Goal: Find specific page/section: Find specific page/section

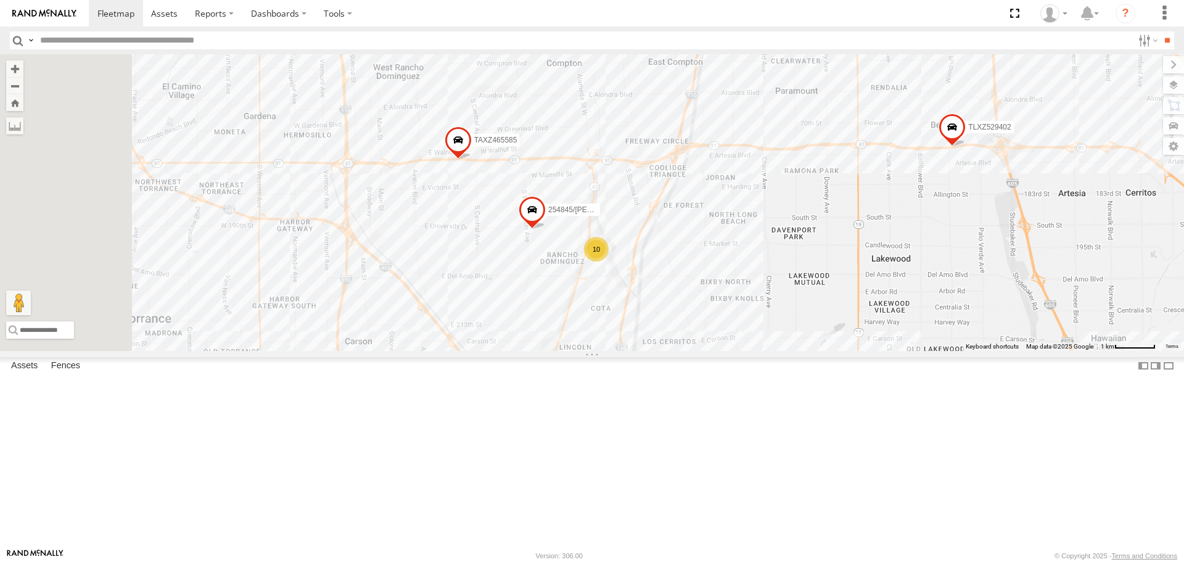
drag, startPoint x: 561, startPoint y: 122, endPoint x: 656, endPoint y: 368, distance: 263.2
click at [656, 350] on div "TAXZ467188 T-1618/[PERSON_NAME]/T-1628 [PERSON_NAME]/272077 [PERSON_NAME]/T-163…" at bounding box center [592, 202] width 1184 height 296
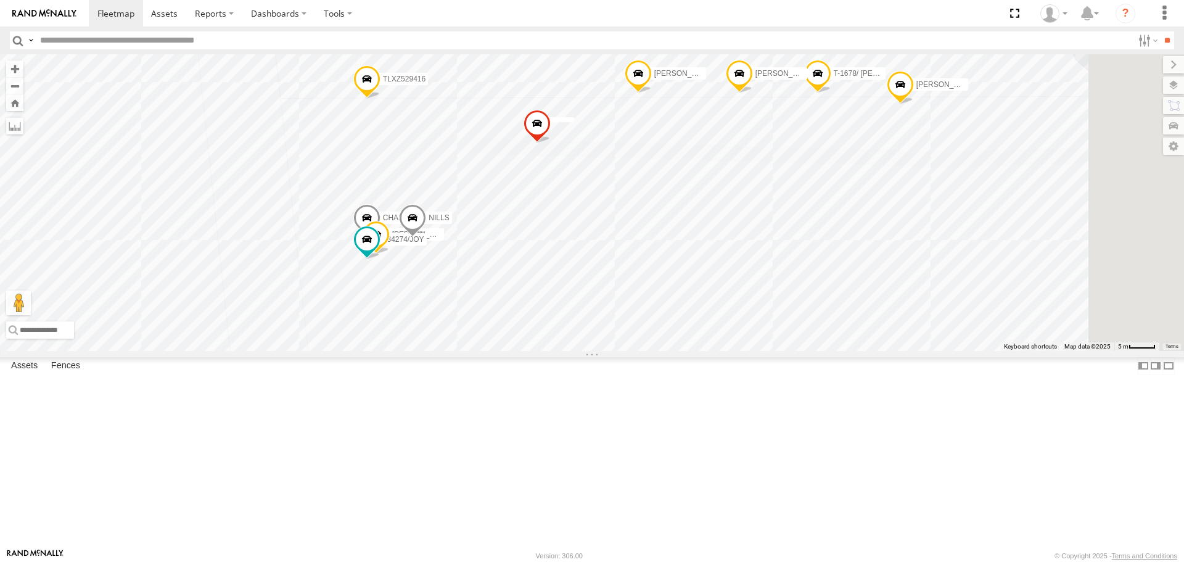
drag, startPoint x: 977, startPoint y: 205, endPoint x: 814, endPoint y: 341, distance: 212.5
click at [814, 341] on div "TAXZ467188 T-1618/[PERSON_NAME]/T-1628 [PERSON_NAME]/272077 [PERSON_NAME]/T-163…" at bounding box center [592, 202] width 1184 height 296
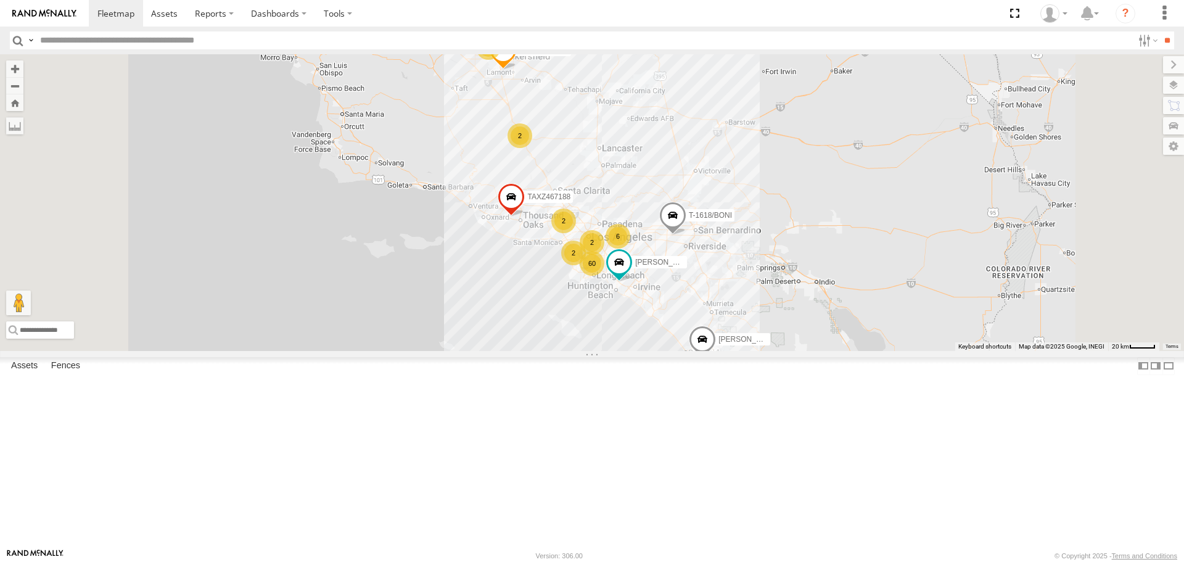
click at [711, 350] on div "60 6 4 TAXZ467188 2 2 T-1618/[PERSON_NAME]/T-1628 2 [PERSON_NAME]/272077 2 [PER…" at bounding box center [592, 202] width 1184 height 296
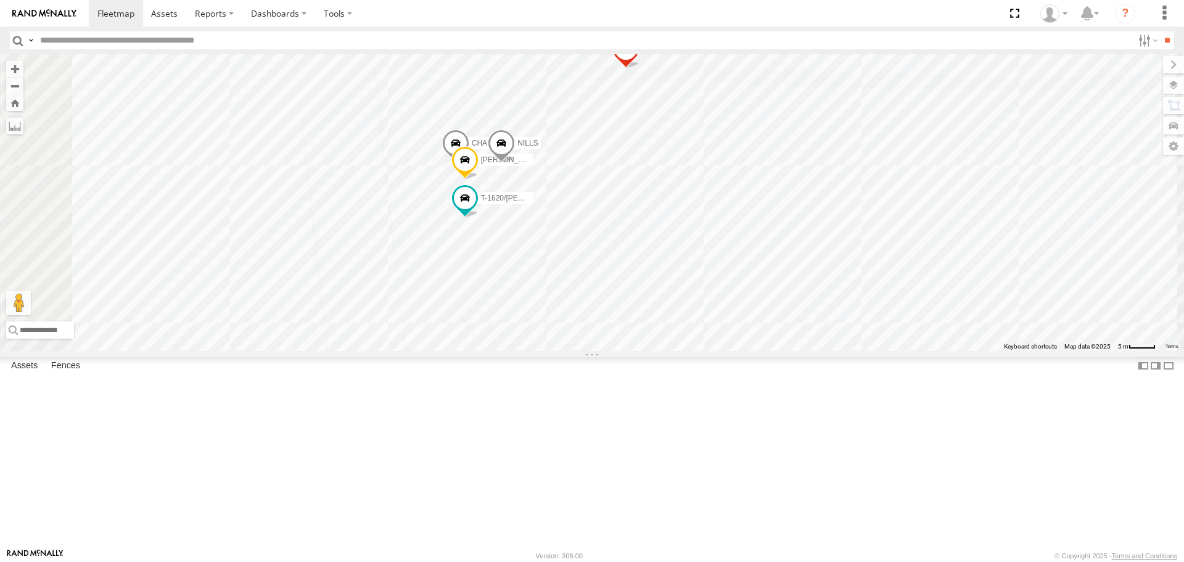
drag, startPoint x: 791, startPoint y: 152, endPoint x: 742, endPoint y: 355, distance: 208.9
click at [742, 350] on div "TAXZ467188 T-1618/[PERSON_NAME]/T-1628 [PERSON_NAME]/272077 [PERSON_NAME] [PERS…" at bounding box center [592, 202] width 1184 height 296
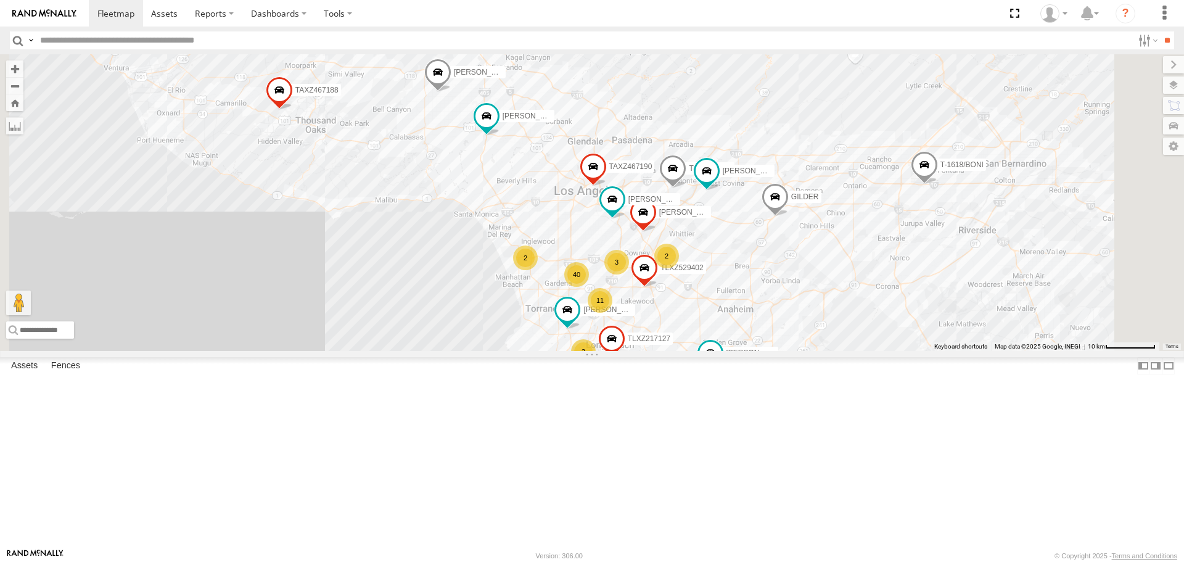
drag, startPoint x: 1023, startPoint y: 281, endPoint x: 928, endPoint y: 390, distance: 144.3
click at [936, 350] on div "TAXZ467188 T-1618/[PERSON_NAME]/T-1628 [PERSON_NAME]/272077 [PERSON_NAME] [PERS…" at bounding box center [592, 202] width 1184 height 296
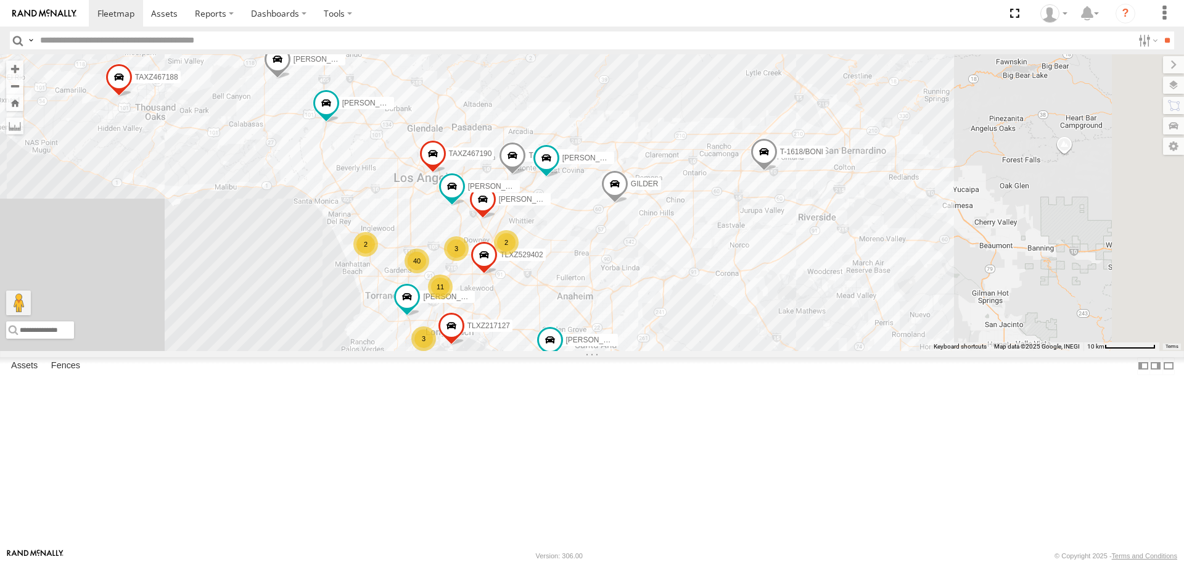
drag, startPoint x: 1022, startPoint y: 387, endPoint x: 862, endPoint y: 374, distance: 160.9
click at [862, 350] on div "TAXZ467188 T-1618/[PERSON_NAME]/T-1628 [PERSON_NAME]/272077 [PERSON_NAME] [PERS…" at bounding box center [592, 202] width 1184 height 296
click at [750, 350] on div "TAXZ467188 T-1618/[PERSON_NAME]/T-1628 [PERSON_NAME]/272077 [PERSON_NAME] [PERS…" at bounding box center [592, 202] width 1184 height 296
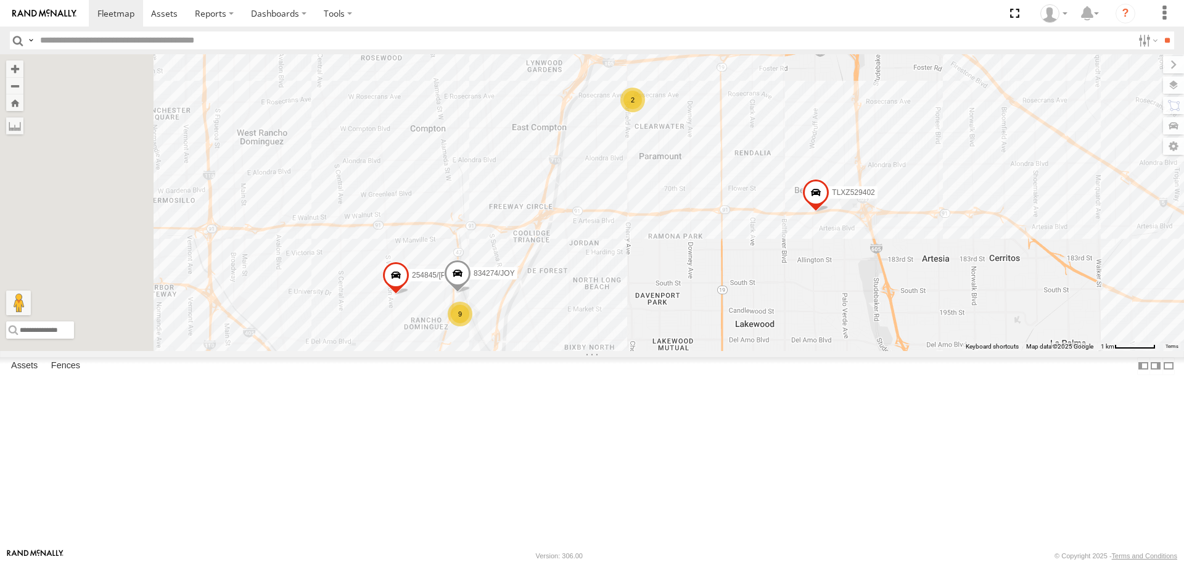
drag, startPoint x: 548, startPoint y: 390, endPoint x: 826, endPoint y: 385, distance: 277.6
click at [826, 350] on div "TAXZ467188 T-1618/[PERSON_NAME]/T-1628 [PERSON_NAME]/272077 [PERSON_NAME] [PERS…" at bounding box center [592, 202] width 1184 height 296
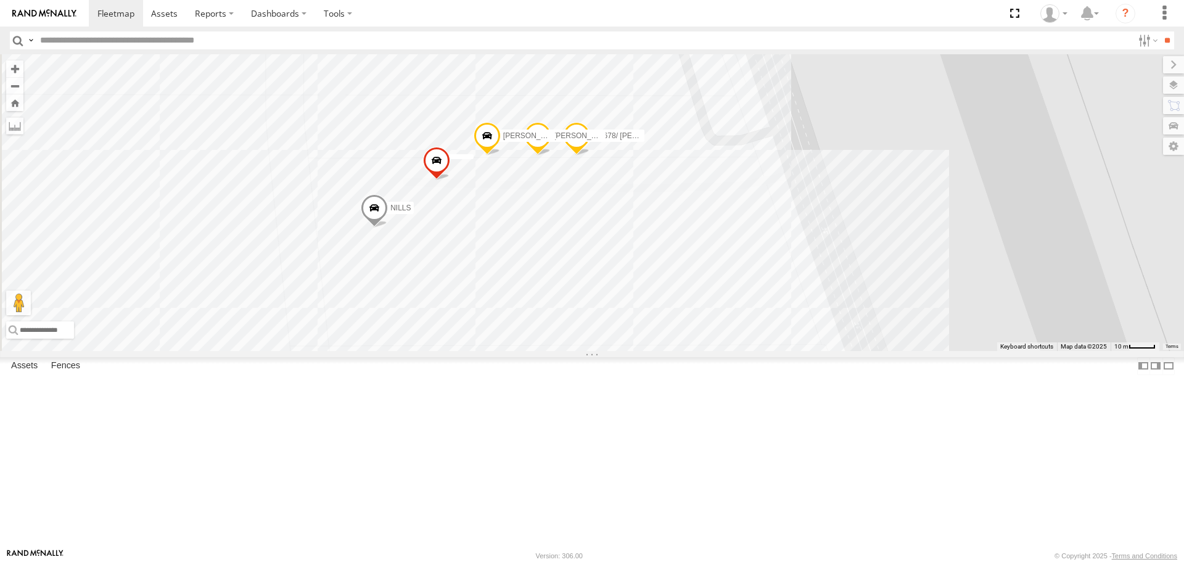
drag, startPoint x: 615, startPoint y: 393, endPoint x: 776, endPoint y: 295, distance: 188.2
click at [794, 305] on div "TAXZ467188 T-1618/[PERSON_NAME]/T-1628 [PERSON_NAME]/272077 [PERSON_NAME] [PERS…" at bounding box center [592, 202] width 1184 height 296
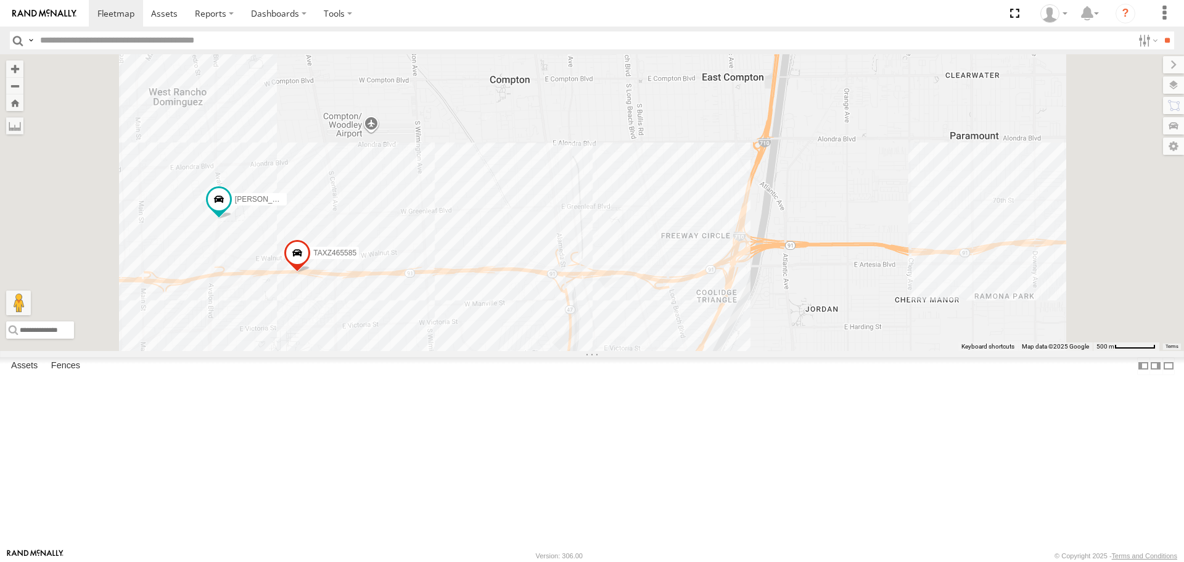
drag, startPoint x: 781, startPoint y: 191, endPoint x: 745, endPoint y: 407, distance: 219.5
click at [746, 350] on div "TAXZ467188 T-1618/[PERSON_NAME]/T-1628 [PERSON_NAME]/272077 [PERSON_NAME] [PERS…" at bounding box center [592, 202] width 1184 height 296
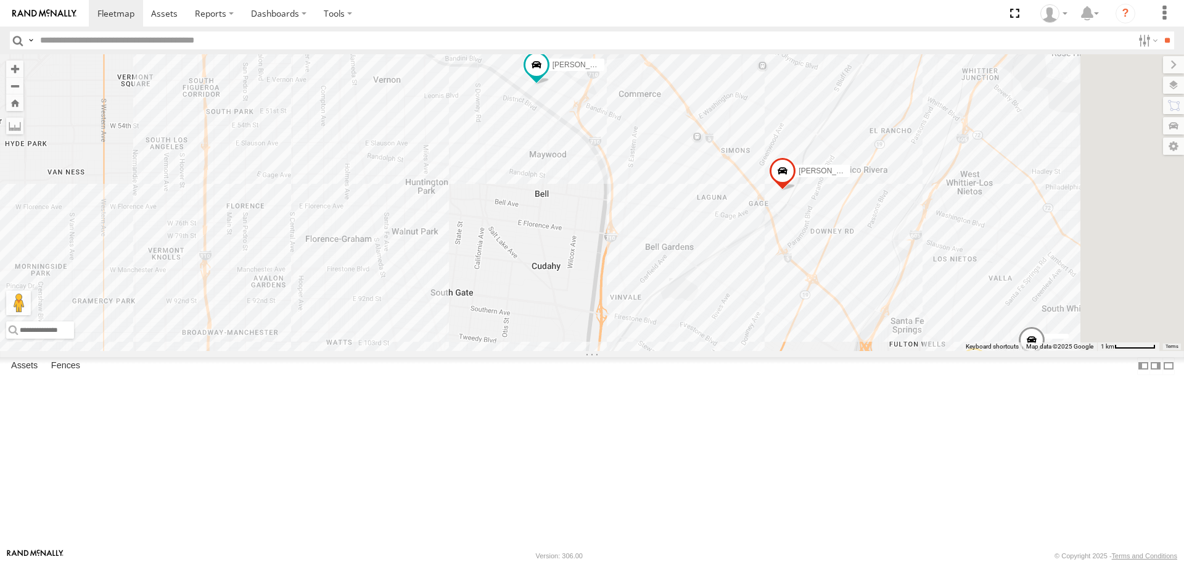
drag, startPoint x: 886, startPoint y: 202, endPoint x: 751, endPoint y: 527, distance: 351.5
click at [751, 350] on div "TAXZ467188 T-1618/[PERSON_NAME]/T-1628 [PERSON_NAME]/272077 [PERSON_NAME] [PERS…" at bounding box center [592, 202] width 1184 height 296
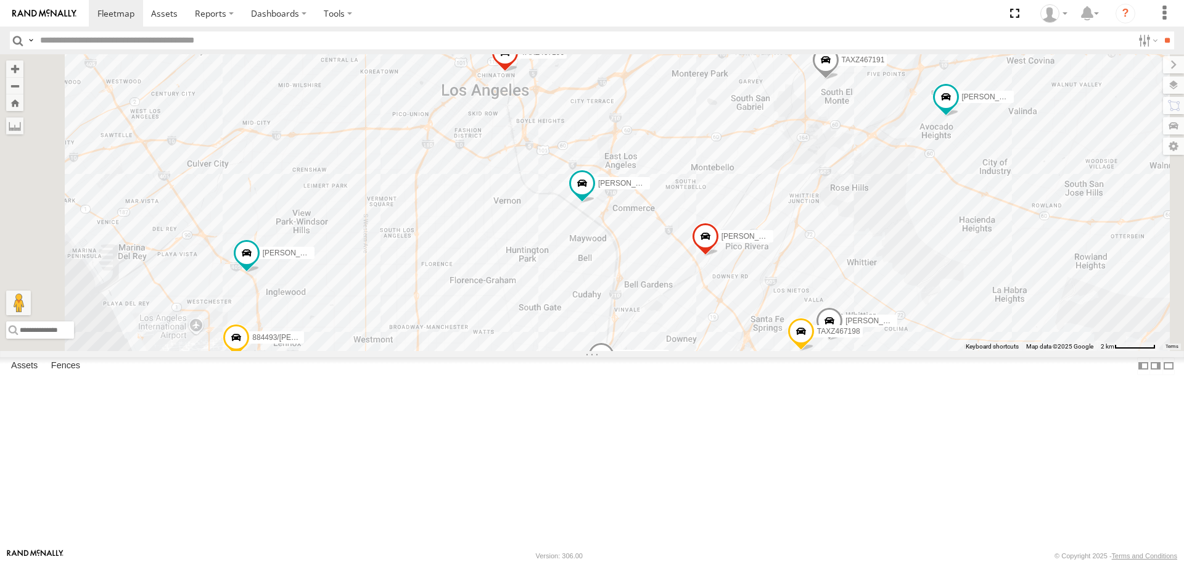
click at [118, 37] on input "text" at bounding box center [584, 40] width 1098 height 18
type input "****"
click at [1160, 31] on input "**" at bounding box center [1167, 40] width 14 height 18
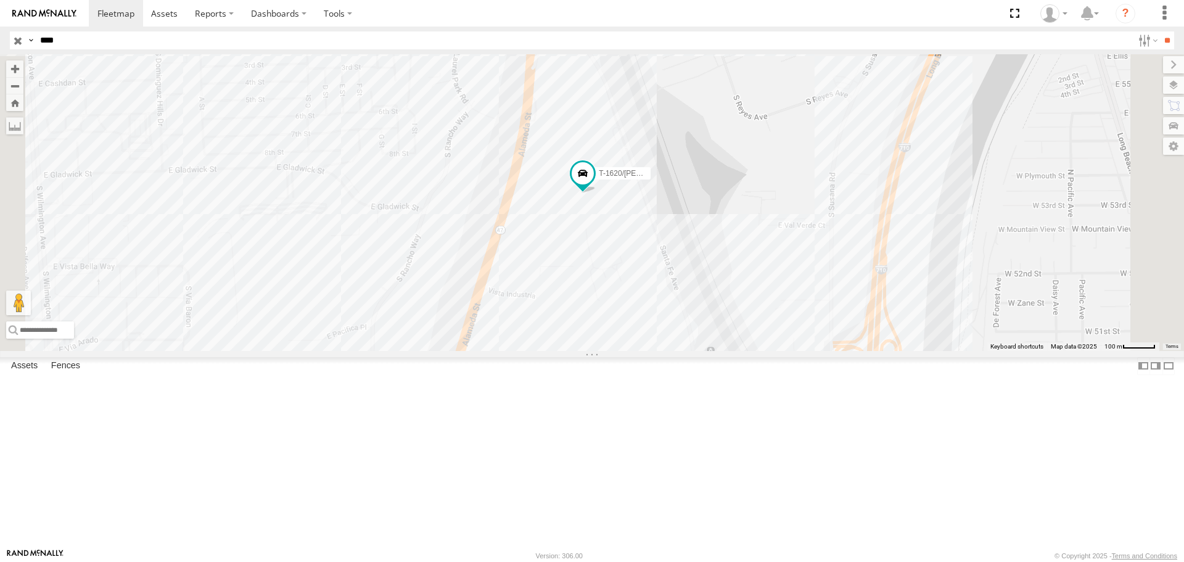
click at [16, 41] on input "button" at bounding box center [18, 40] width 16 height 18
